Goal: Task Accomplishment & Management: Use online tool/utility

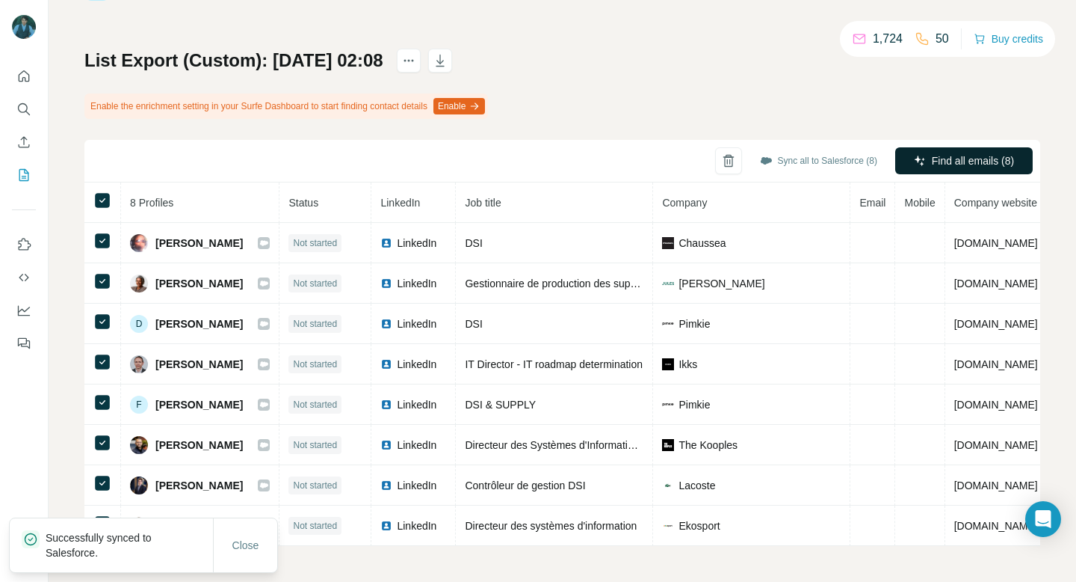
click at [923, 155] on icon "button" at bounding box center [920, 161] width 12 height 12
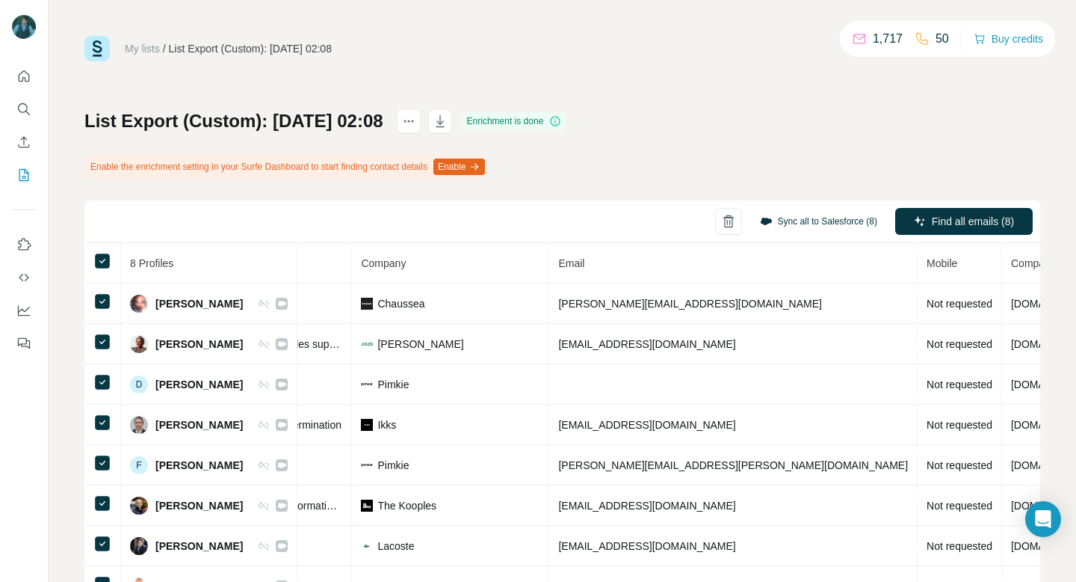
click at [854, 210] on button "Sync all to Salesforce (8)" at bounding box center [819, 221] width 138 height 22
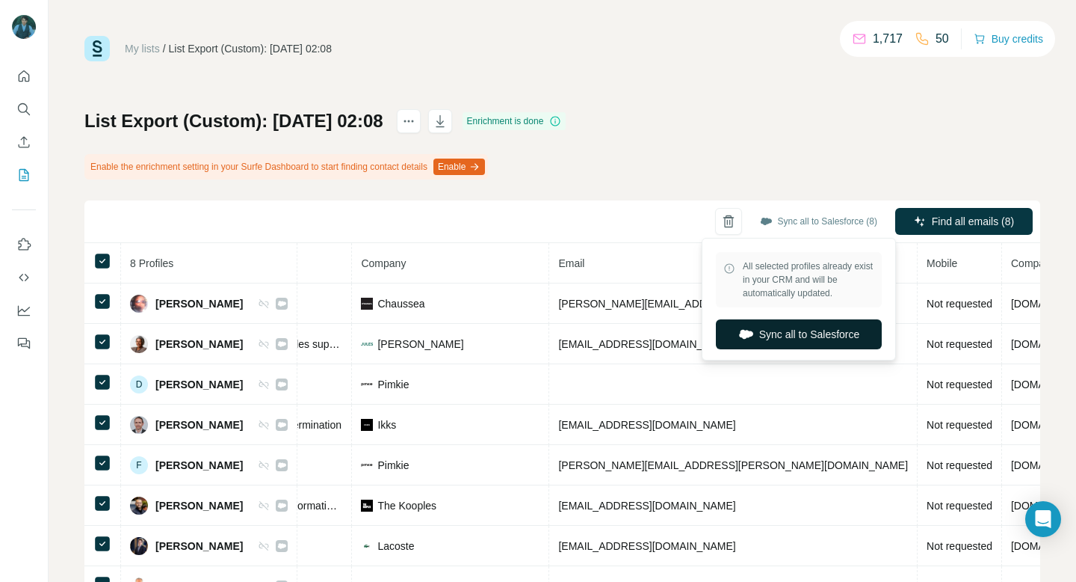
click at [768, 337] on button "Sync all to Salesforce" at bounding box center [799, 334] width 166 height 30
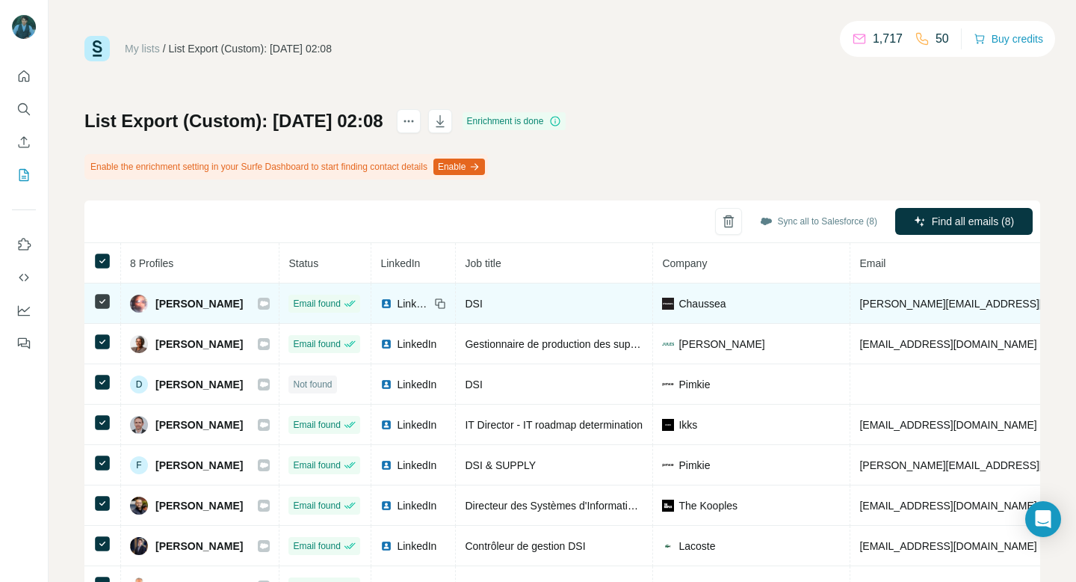
scroll to position [61, 0]
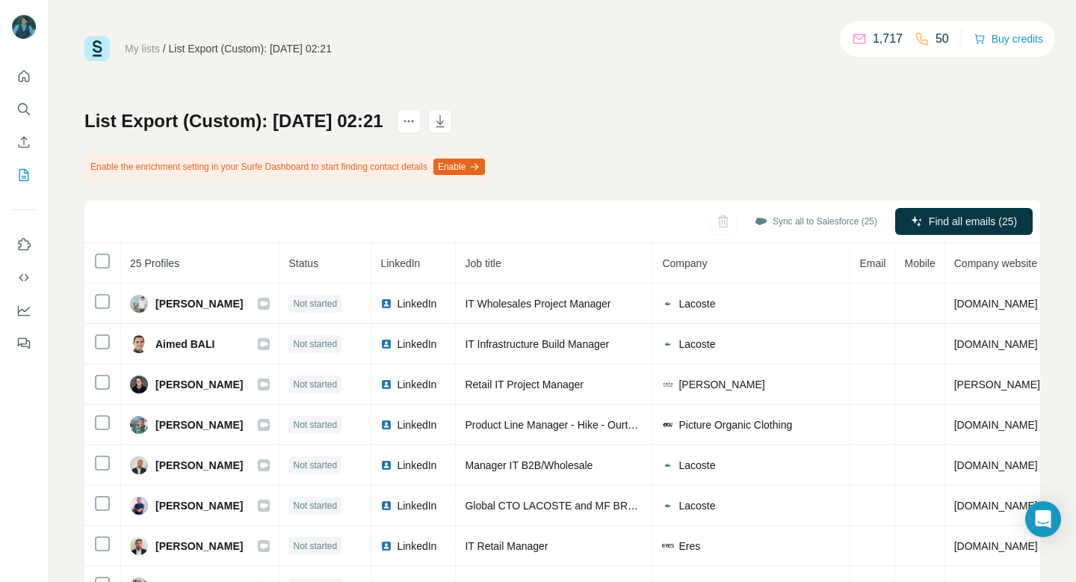
scroll to position [0, 1]
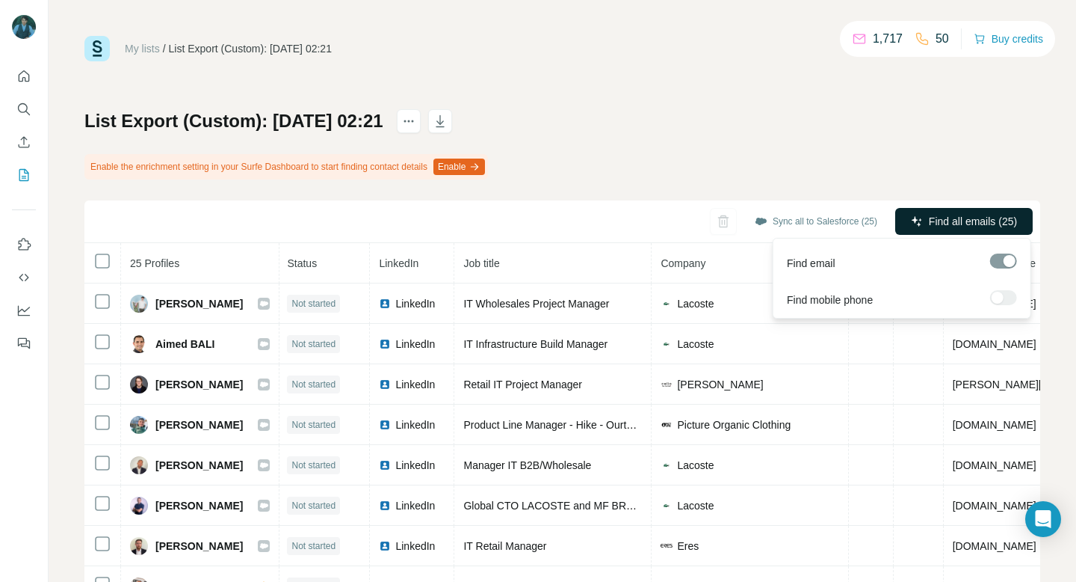
click at [957, 228] on span "Find all emails (25)" at bounding box center [973, 221] width 88 height 15
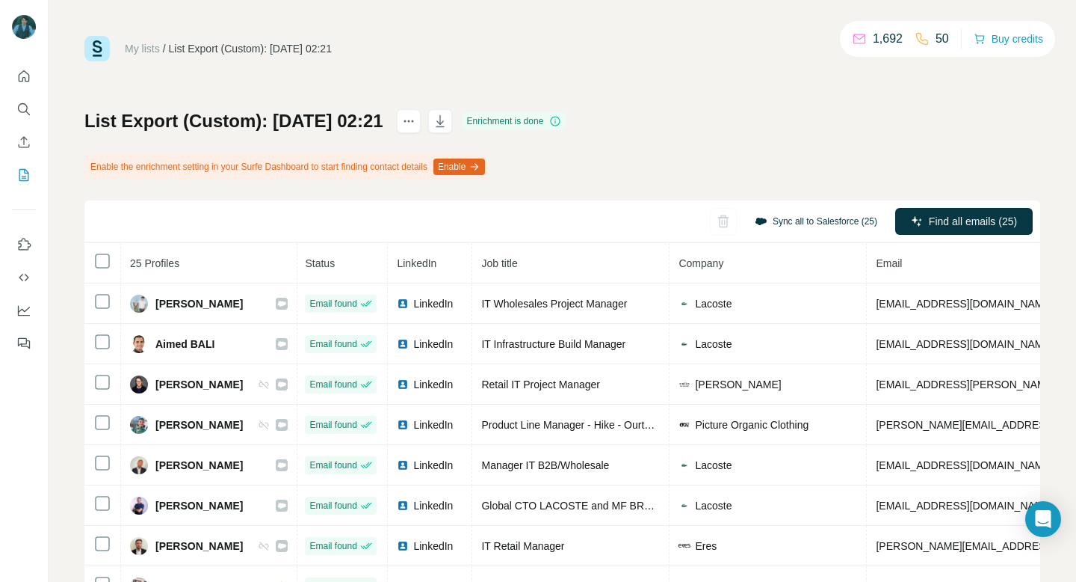
click at [798, 221] on button "Sync all to Salesforce (25)" at bounding box center [817, 221] width 144 height 22
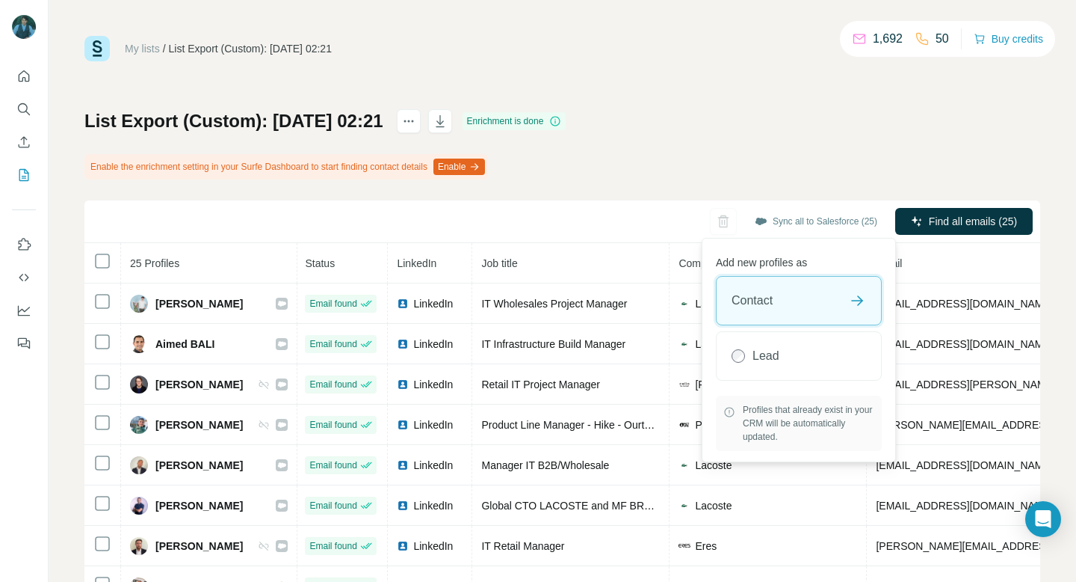
click at [788, 306] on div "Contact" at bounding box center [799, 301] width 164 height 48
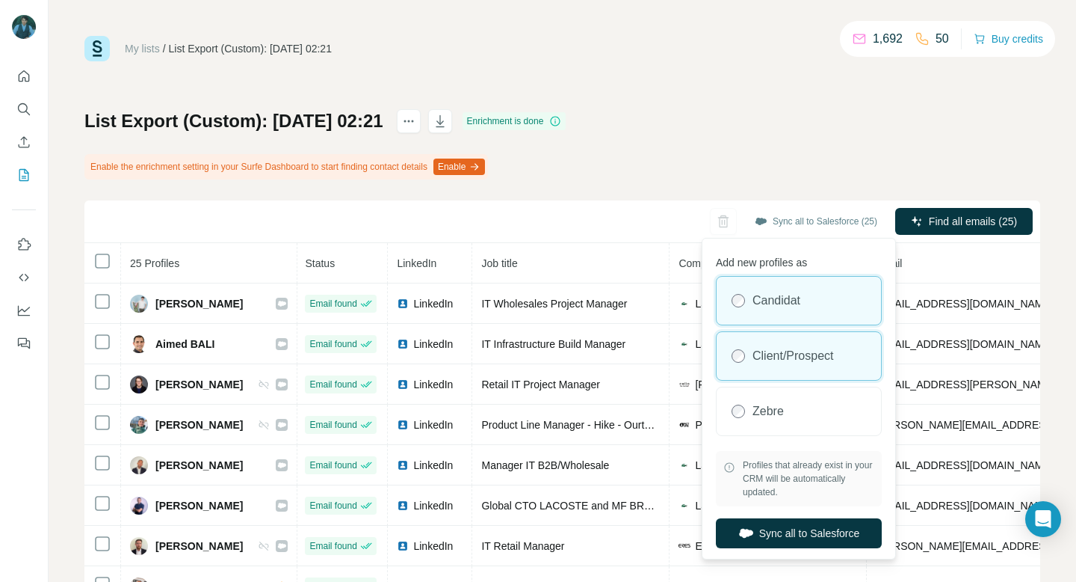
click at [777, 351] on label "Client/Prospect" at bounding box center [793, 356] width 81 height 18
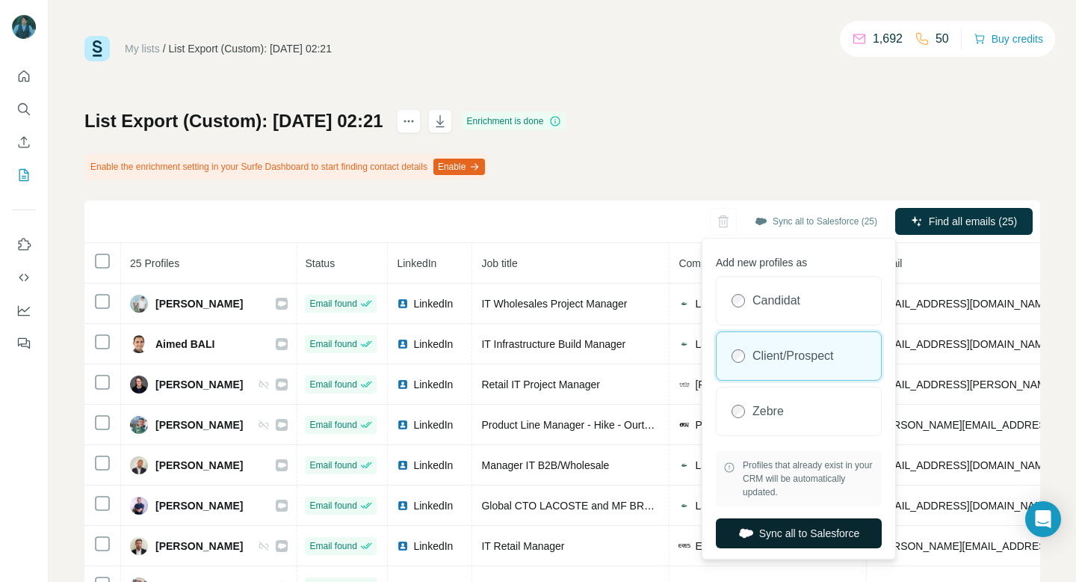
click at [794, 531] on button "Sync all to Salesforce" at bounding box center [799, 533] width 166 height 30
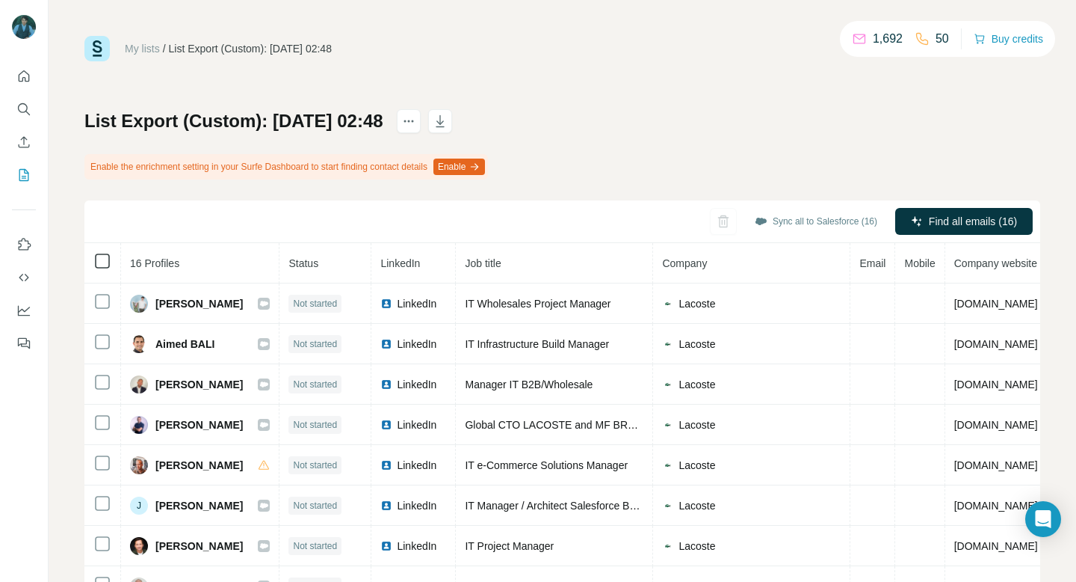
click at [111, 258] on icon at bounding box center [102, 261] width 18 height 18
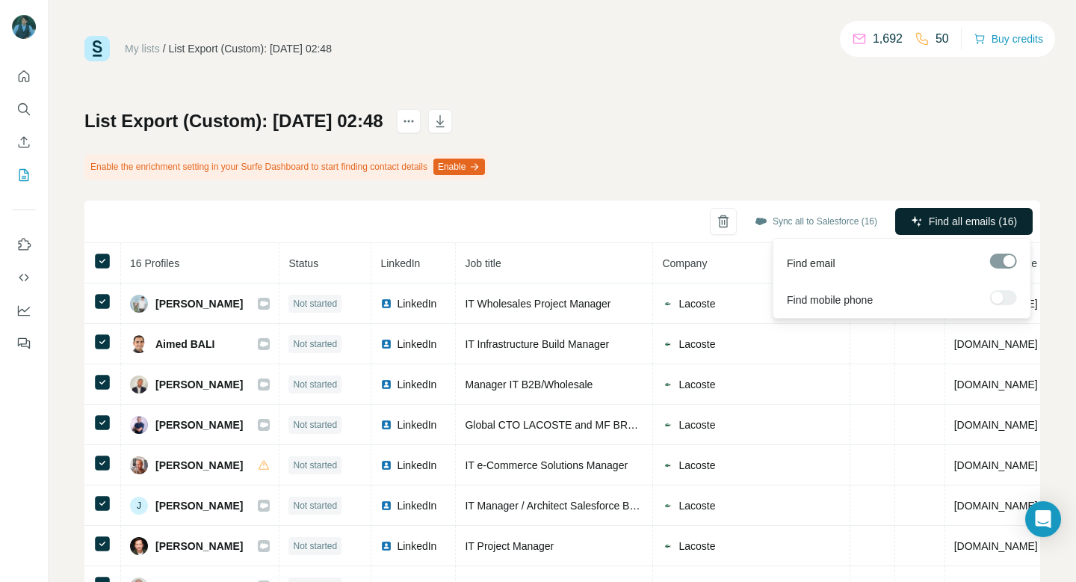
click at [929, 221] on span "Find all emails (16)" at bounding box center [973, 221] width 88 height 15
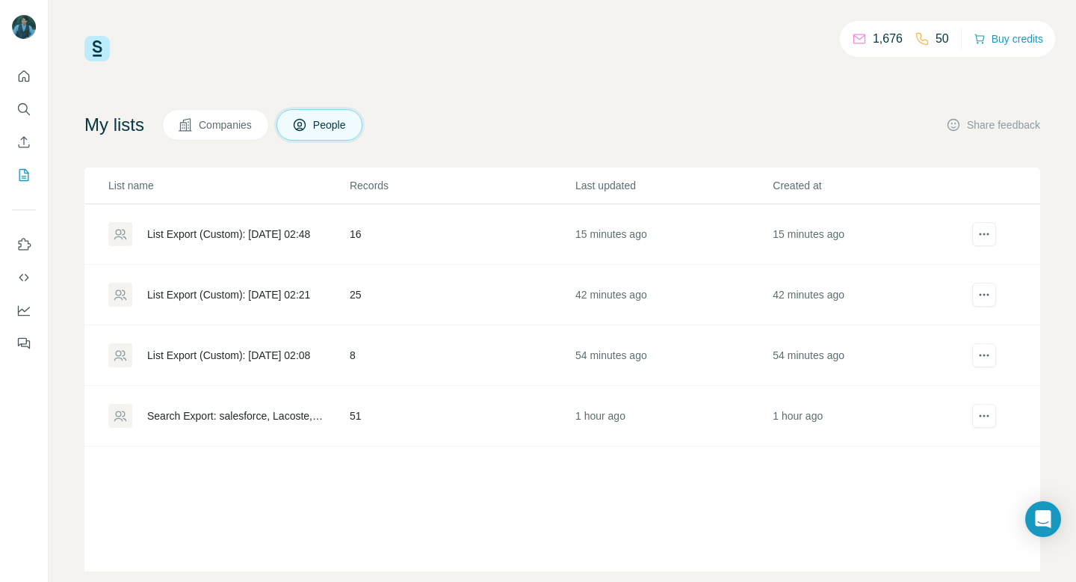
click at [244, 242] on div "List Export (Custom): 01/09/2025 02:48" at bounding box center [228, 234] width 240 height 24
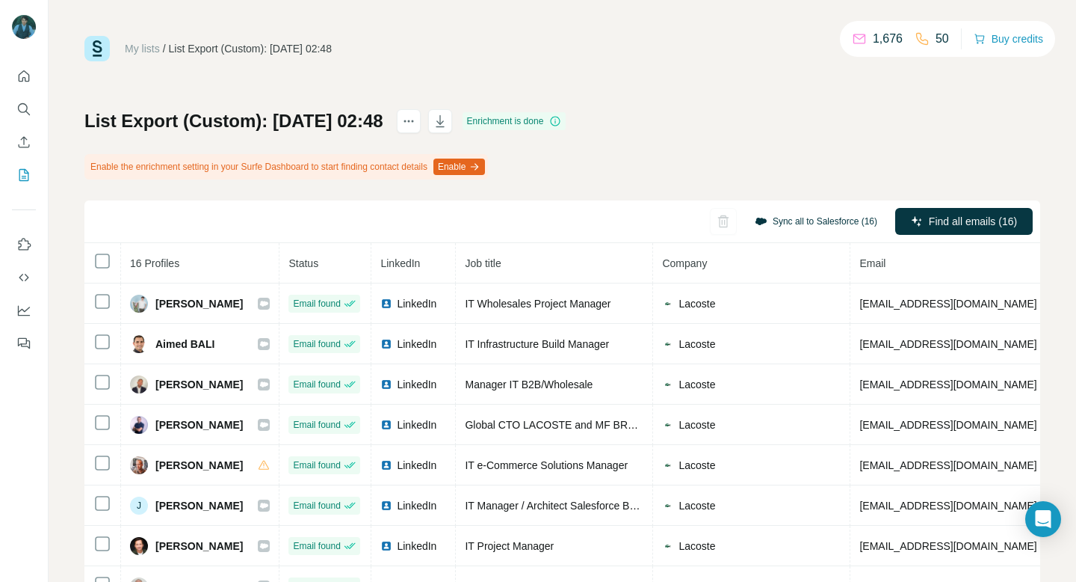
click at [825, 214] on button "Sync all to Salesforce (16)" at bounding box center [817, 221] width 144 height 22
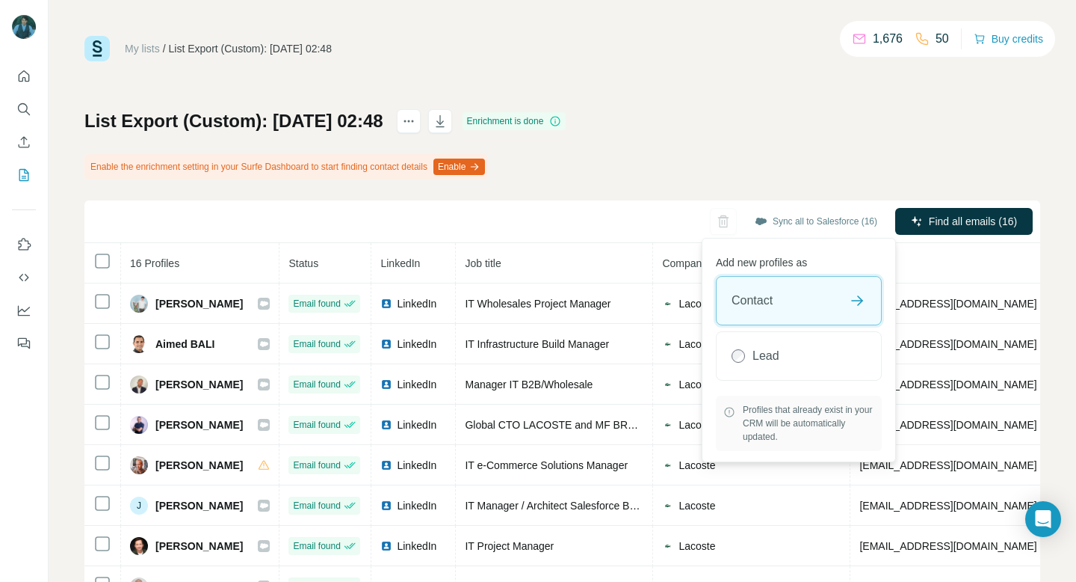
click at [778, 300] on div "Contact" at bounding box center [799, 301] width 164 height 48
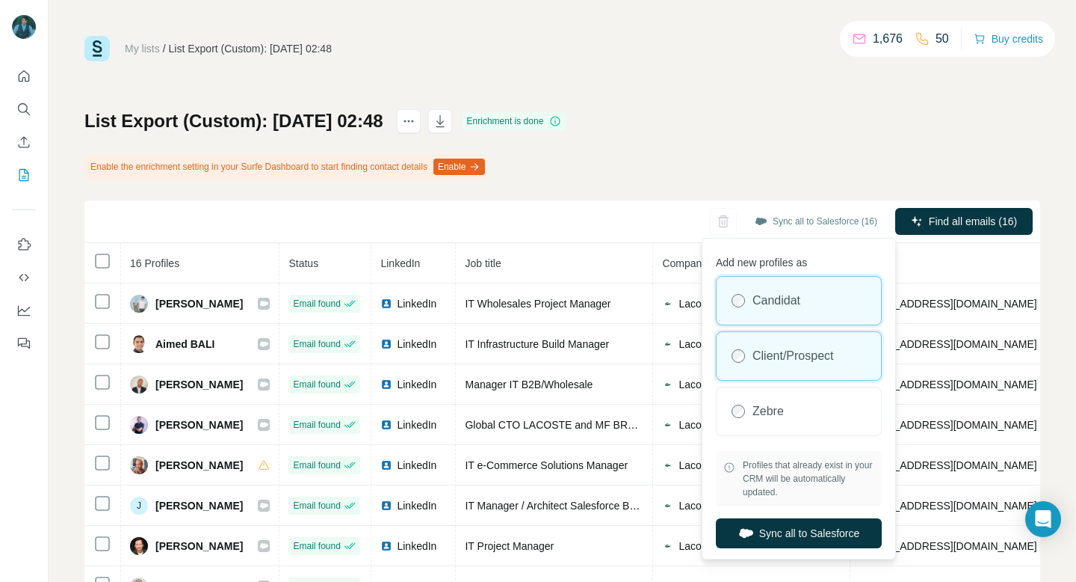
click at [765, 351] on label "Client/Prospect" at bounding box center [793, 356] width 81 height 18
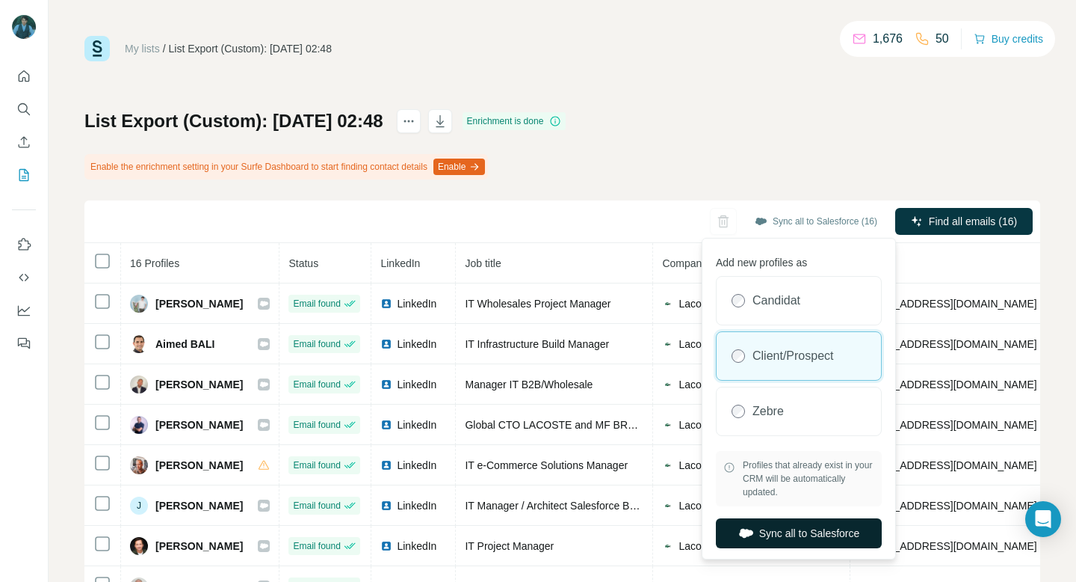
click at [798, 531] on button "Sync all to Salesforce" at bounding box center [799, 533] width 166 height 30
